Goal: Download file/media

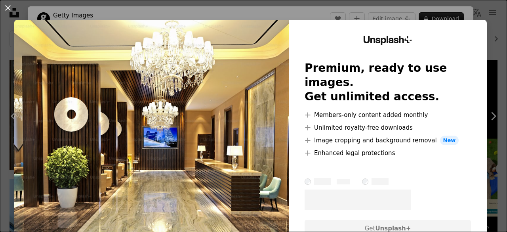
scroll to position [158, 0]
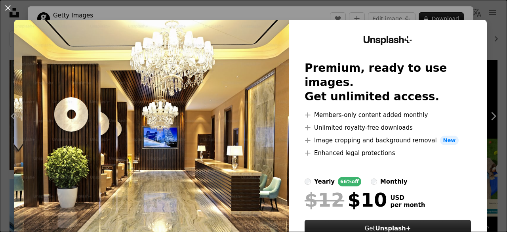
click at [378, 225] on strong "Unsplash+" at bounding box center [393, 228] width 36 height 7
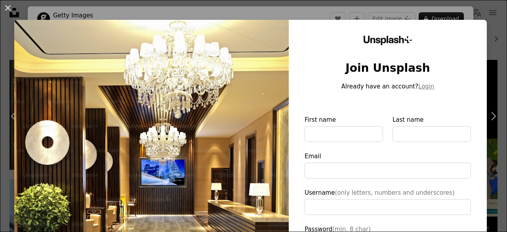
click at [237, 129] on img at bounding box center [151, 183] width 275 height 327
type input "**********"
click at [237, 129] on img at bounding box center [151, 183] width 275 height 327
click at [195, 123] on img at bounding box center [151, 183] width 275 height 327
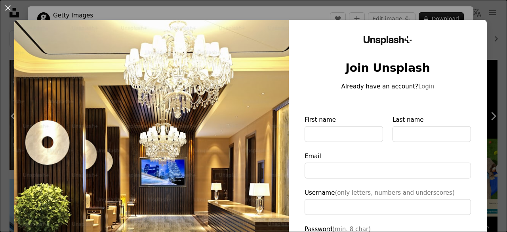
click at [195, 123] on img at bounding box center [151, 183] width 275 height 327
click at [258, 80] on img at bounding box center [151, 183] width 275 height 327
click at [255, 57] on img at bounding box center [151, 183] width 275 height 327
click at [469, 19] on div "An X shape Unsplash+ Join Unsplash Already have an account? Login First name La…" at bounding box center [253, 116] width 507 height 232
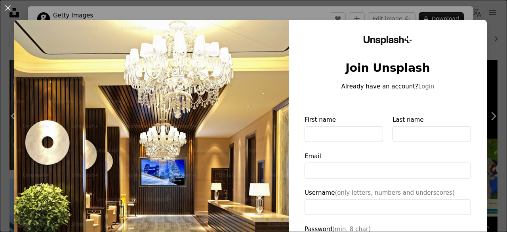
click at [469, 19] on div "An X shape Chevron left Chevron right Getty Images For Unsplash+ A heart A plus…" at bounding box center [253, 116] width 507 height 232
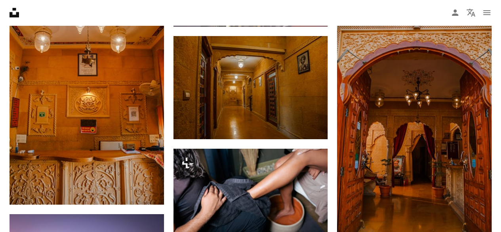
scroll to position [1347, 0]
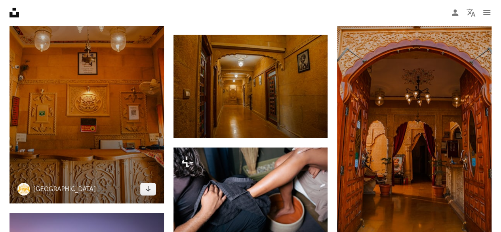
click at [78, 154] on img at bounding box center [87, 86] width 155 height 231
click at [149, 188] on icon "Arrow pointing down" at bounding box center [148, 189] width 6 height 10
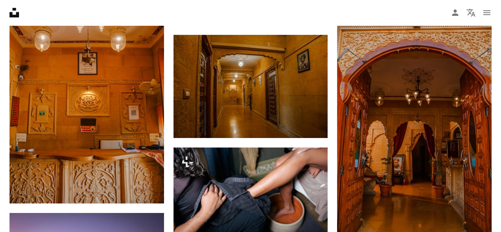
click at [307, 17] on nav "Unsplash logo Unsplash Home A photo Pen Tool A compass A stack of folders Downl…" at bounding box center [250, 12] width 501 height 25
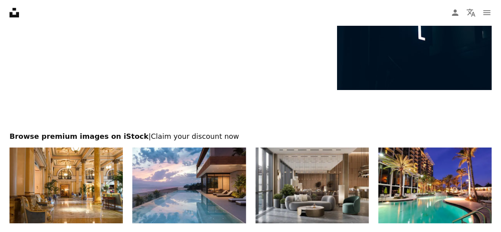
scroll to position [5889, 0]
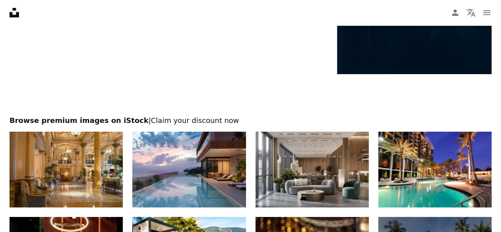
click at [101, 160] on img at bounding box center [66, 170] width 113 height 76
click at [75, 176] on img at bounding box center [66, 170] width 113 height 76
